Goal: Task Accomplishment & Management: Manage account settings

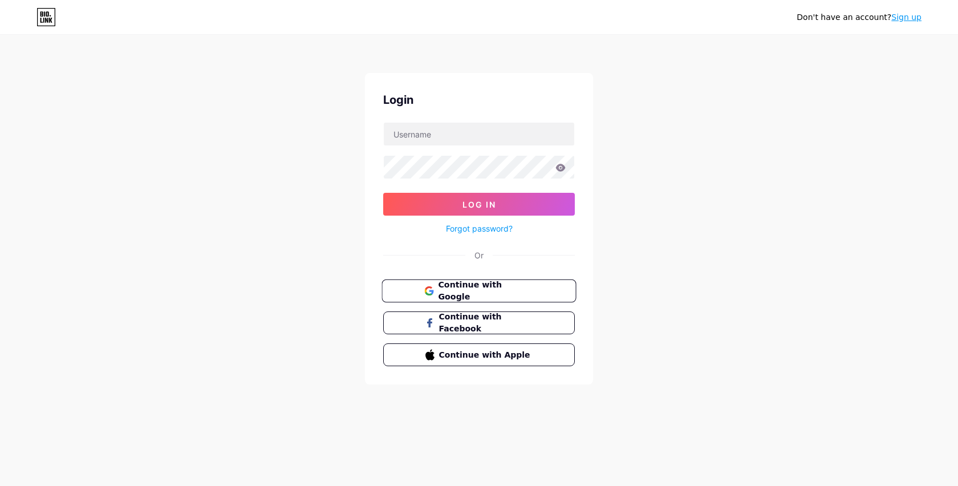
click at [471, 289] on span "Continue with Google" at bounding box center [485, 291] width 95 height 25
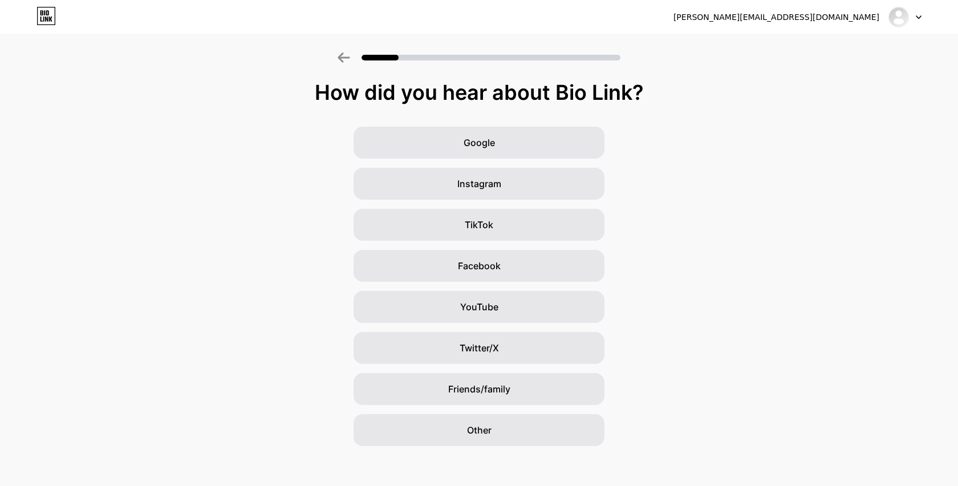
click at [921, 22] on div at bounding box center [905, 17] width 33 height 21
click at [825, 165] on div "Google Instagram TikTok Facebook YouTube Twitter/X Friends/family Other" at bounding box center [479, 286] width 958 height 319
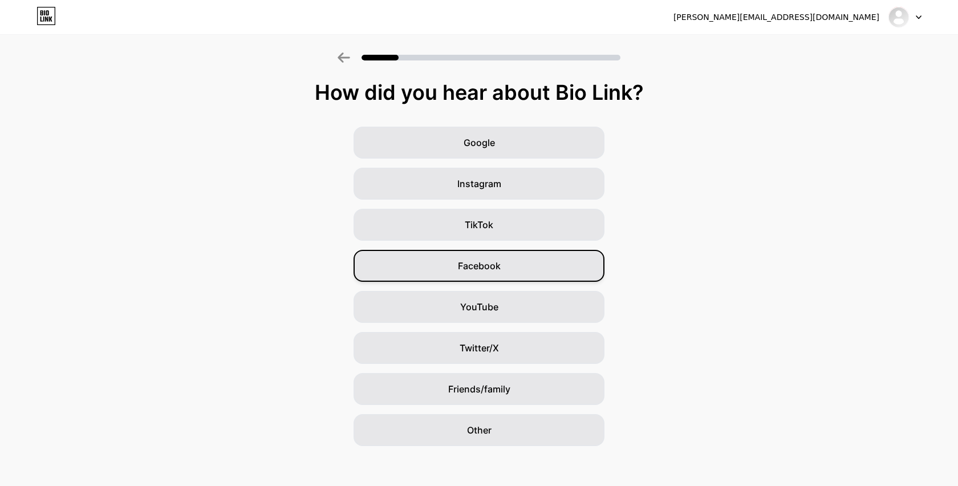
scroll to position [6, 0]
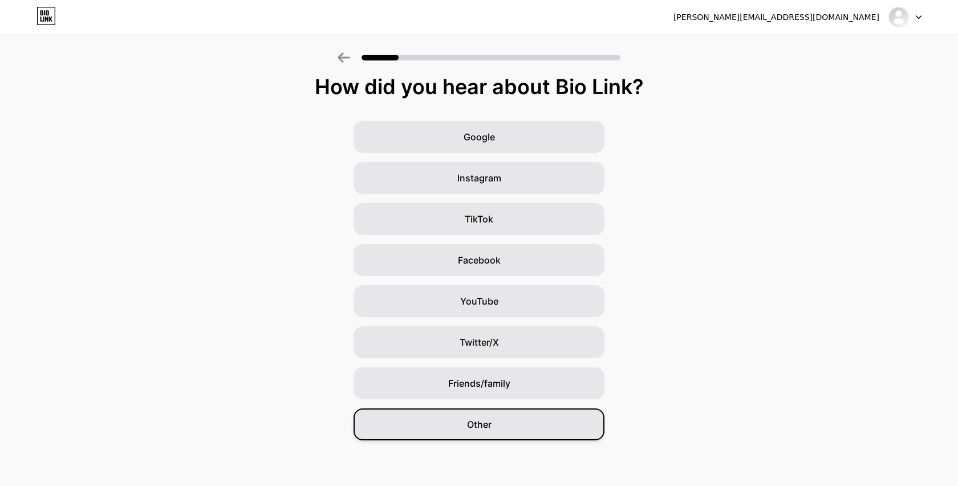
click at [473, 422] on span "Other" at bounding box center [479, 425] width 25 height 14
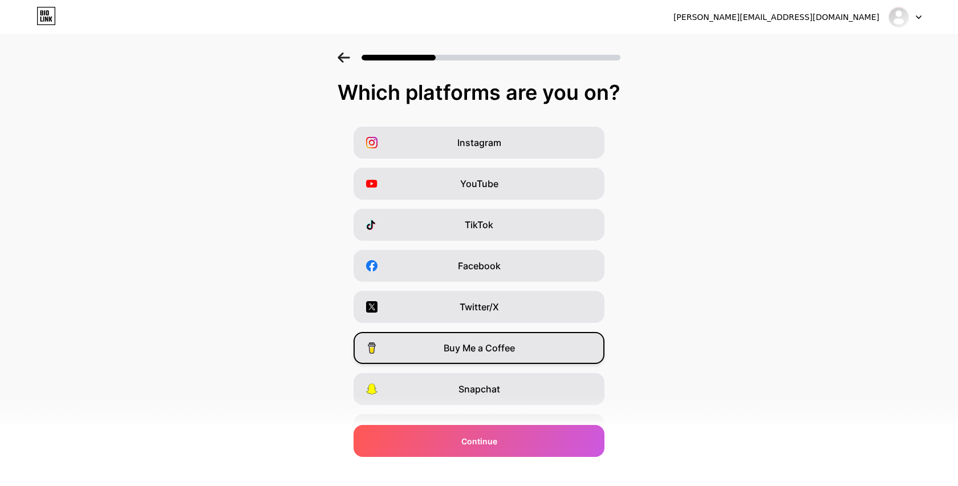
scroll to position [63, 0]
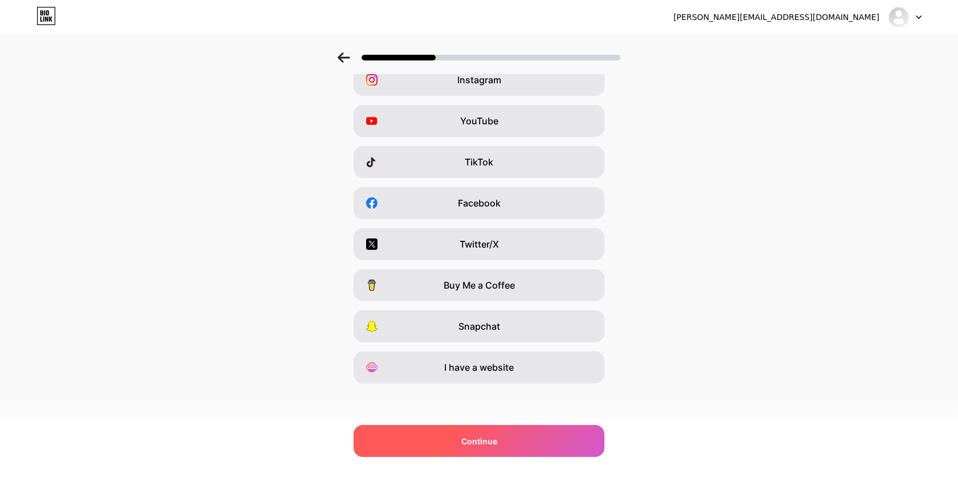
click at [462, 439] on span "Continue" at bounding box center [480, 441] width 36 height 12
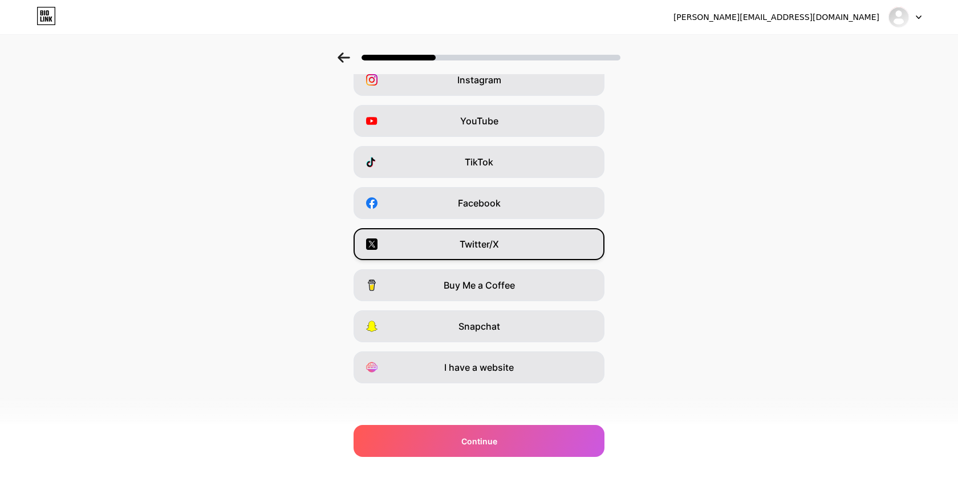
scroll to position [0, 0]
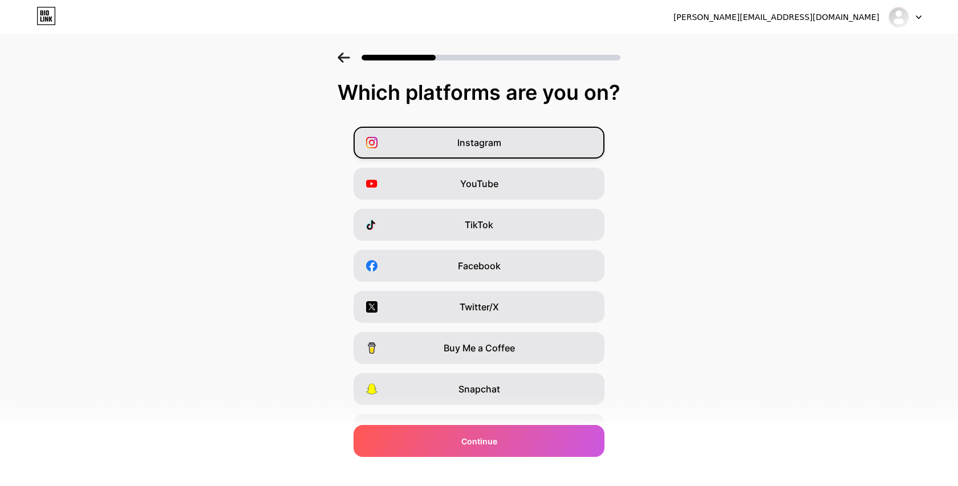
click at [517, 156] on div "Instagram" at bounding box center [479, 143] width 251 height 32
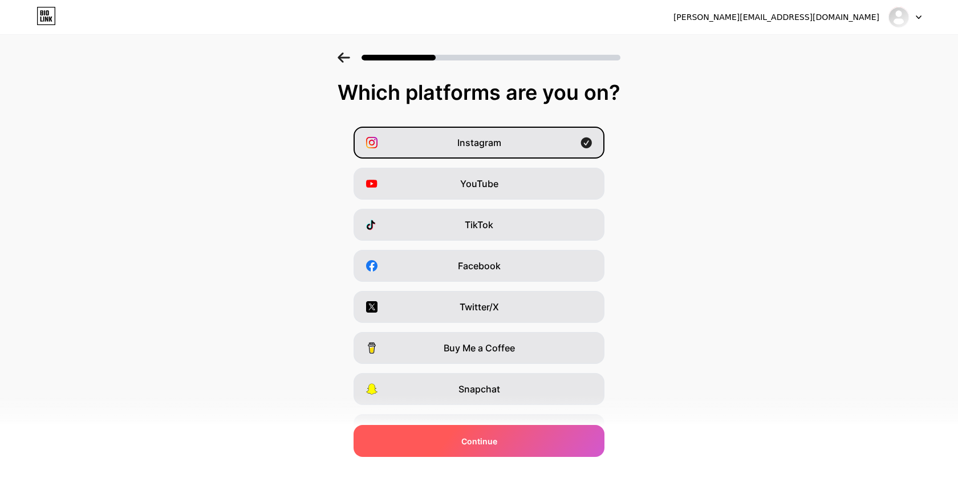
click at [476, 431] on div "Continue" at bounding box center [479, 441] width 251 height 32
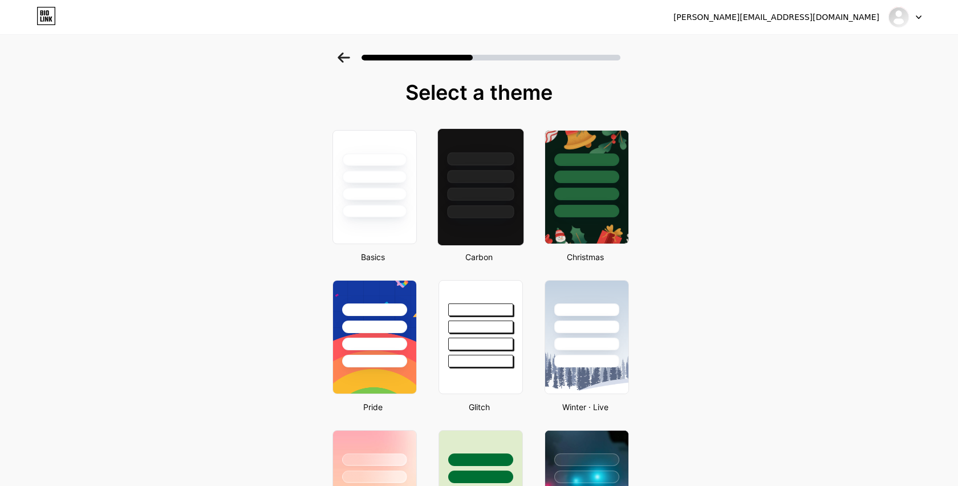
click at [487, 176] on div at bounding box center [480, 176] width 67 height 13
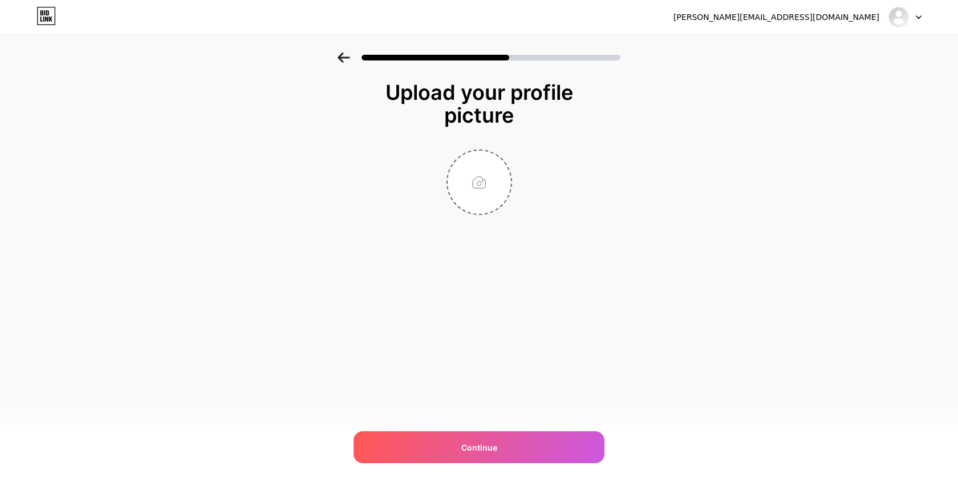
click at [46, 16] on icon at bounding box center [46, 16] width 19 height 18
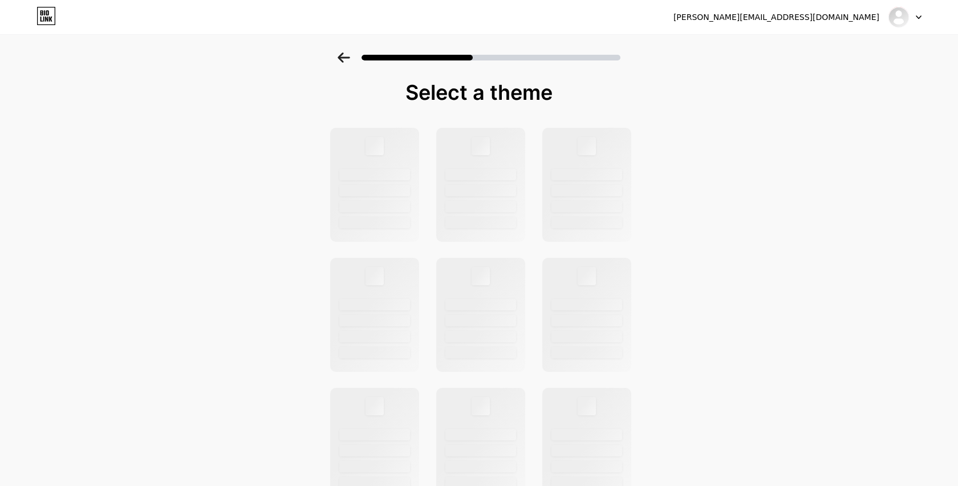
click at [46, 16] on icon at bounding box center [46, 16] width 19 height 18
click at [915, 17] on div at bounding box center [905, 17] width 33 height 21
click at [817, 46] on li "Logout" at bounding box center [850, 46] width 141 height 31
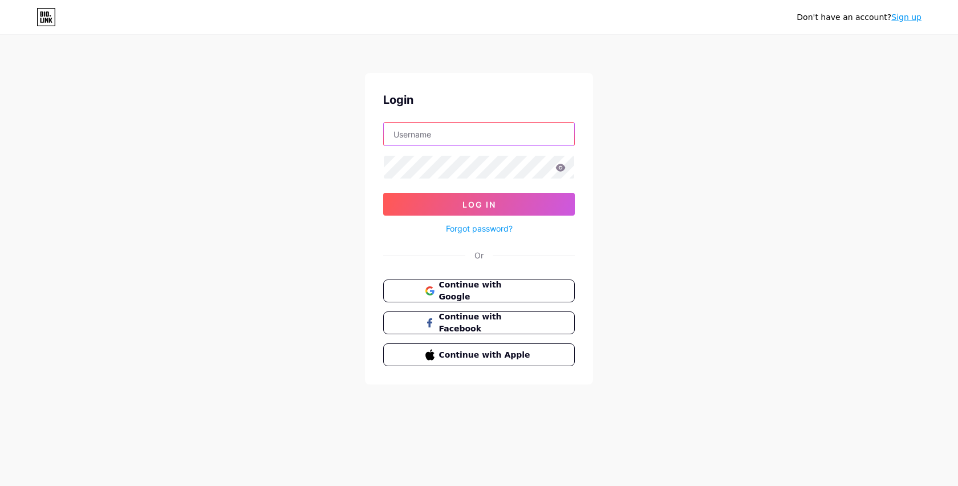
click at [433, 139] on input "text" at bounding box center [479, 134] width 191 height 23
type input "[EMAIL_ADDRESS][DOMAIN_NAME]"
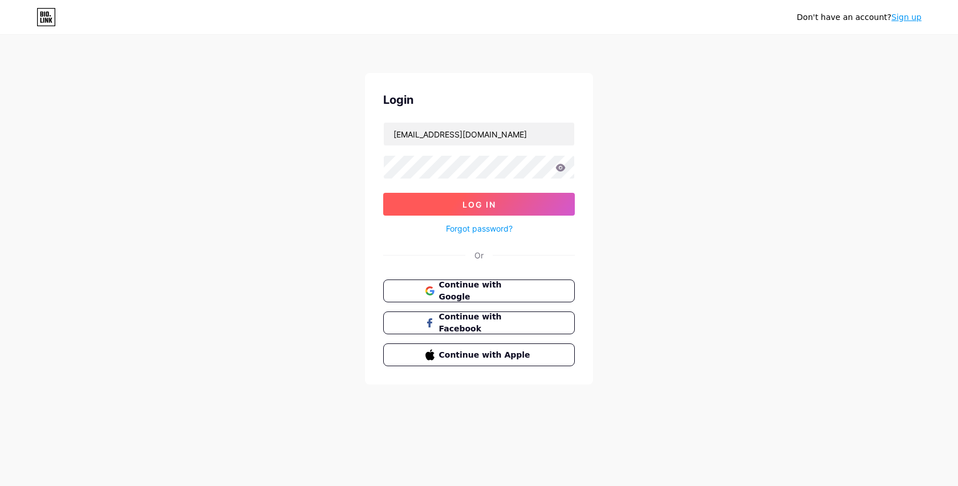
click at [478, 204] on span "Log In" at bounding box center [480, 205] width 34 height 10
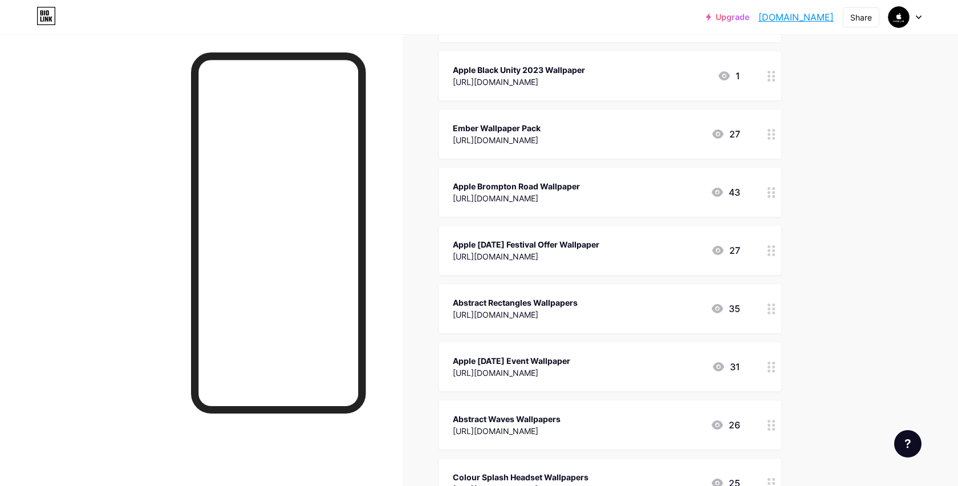
scroll to position [195, 0]
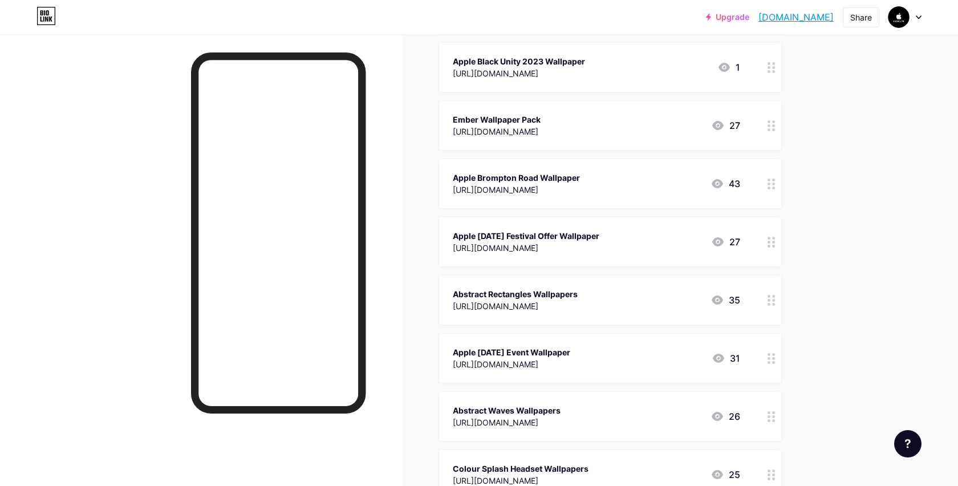
click at [715, 360] on icon at bounding box center [718, 358] width 11 height 9
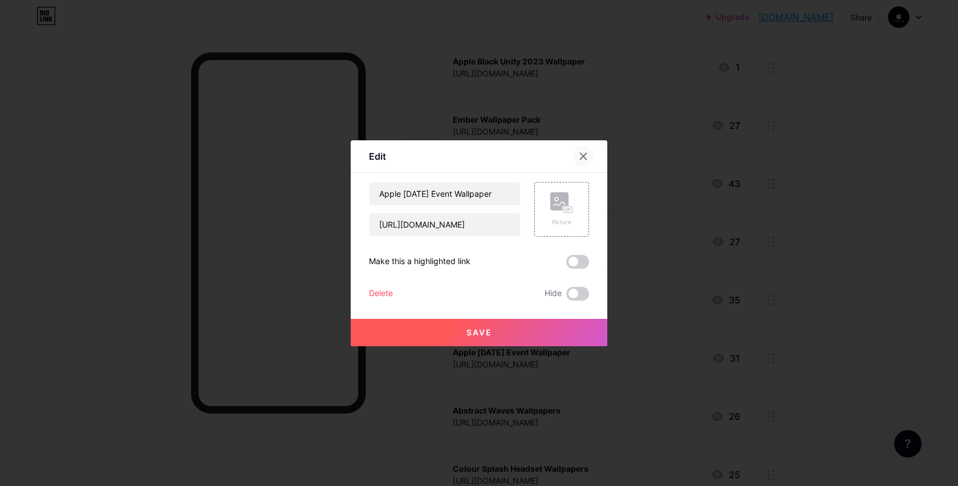
click at [588, 160] on icon at bounding box center [583, 156] width 9 height 9
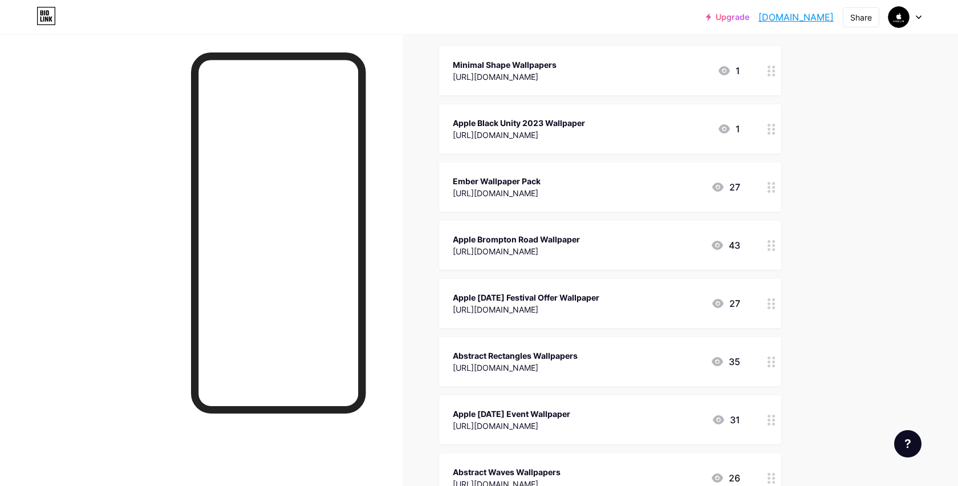
scroll to position [0, 0]
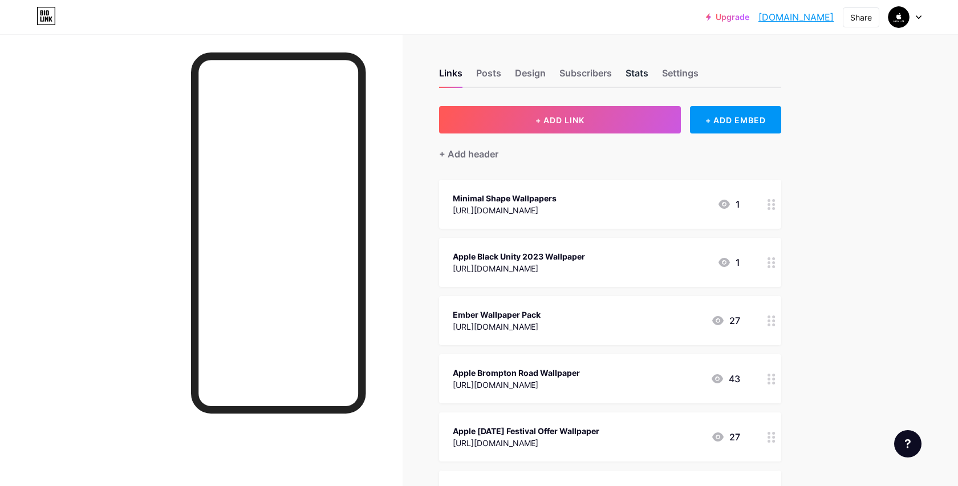
click at [644, 79] on div "Stats" at bounding box center [637, 76] width 23 height 21
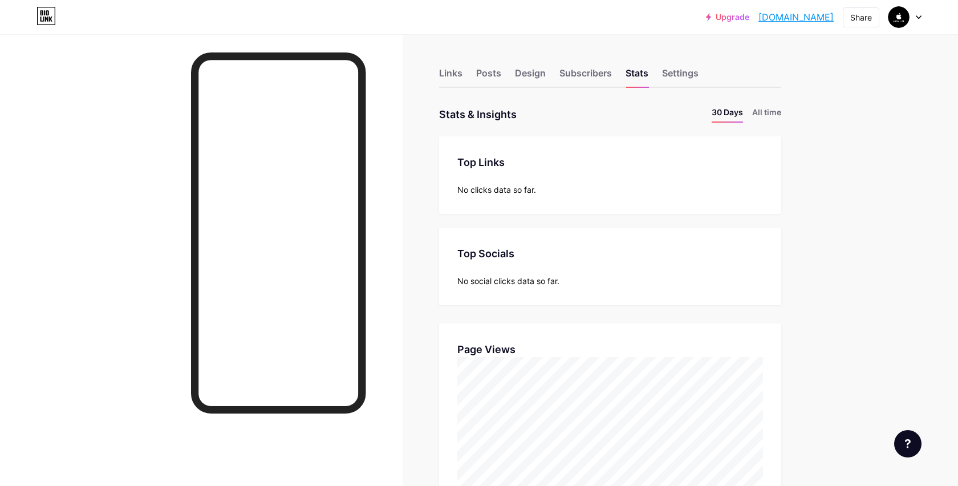
scroll to position [486, 958]
click at [766, 115] on li "All time" at bounding box center [766, 114] width 29 height 17
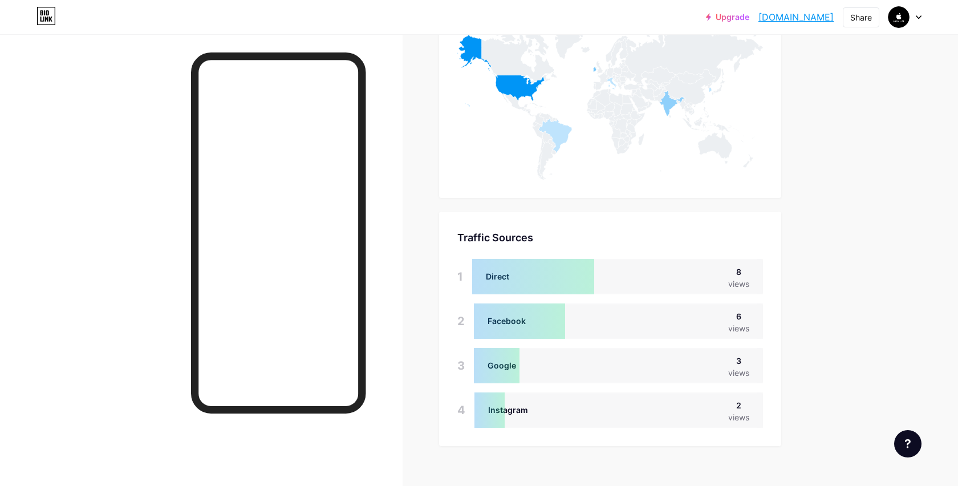
scroll to position [624, 0]
